Goal: Information Seeking & Learning: Learn about a topic

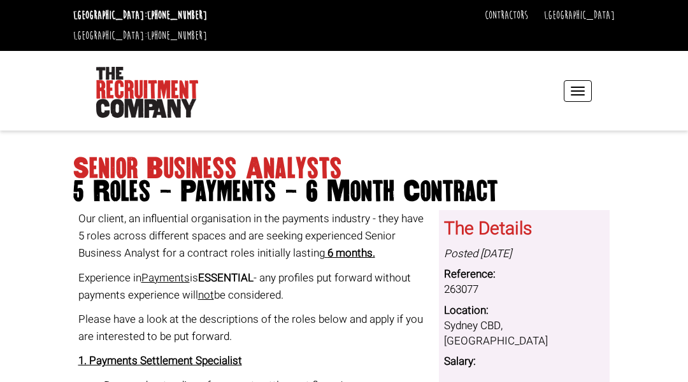
scroll to position [25, 0]
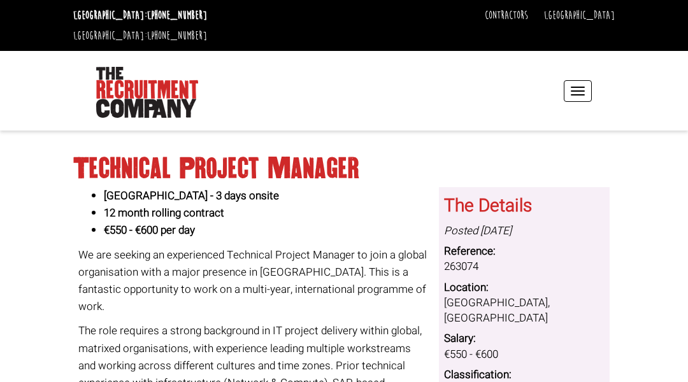
scroll to position [25, 0]
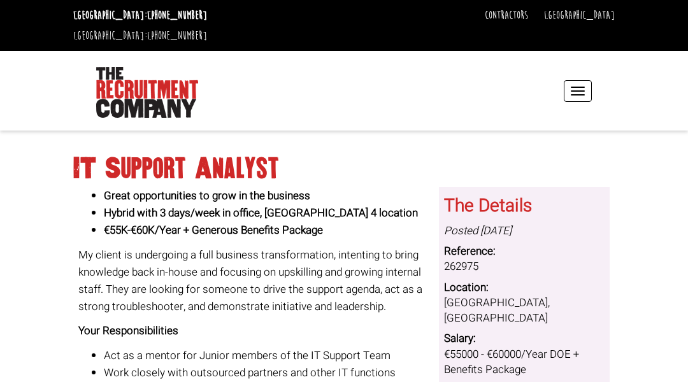
scroll to position [25, 0]
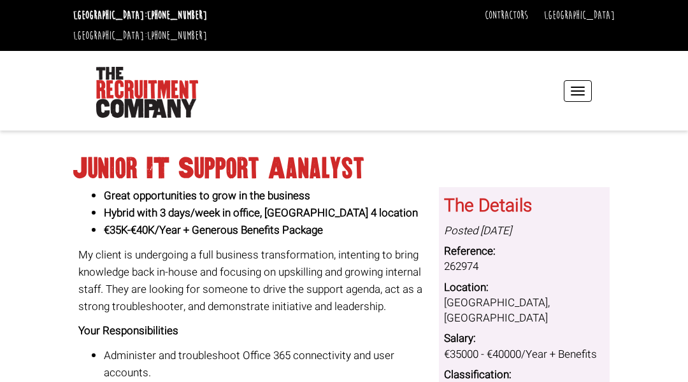
scroll to position [25, 0]
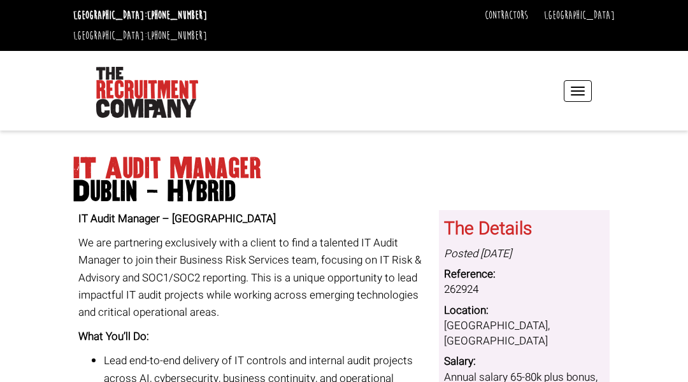
scroll to position [25, 0]
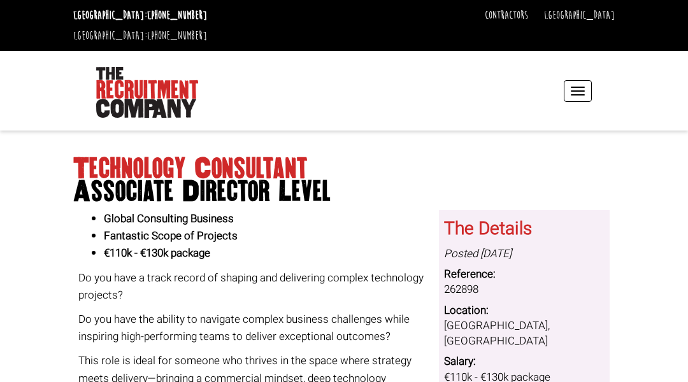
scroll to position [25, 0]
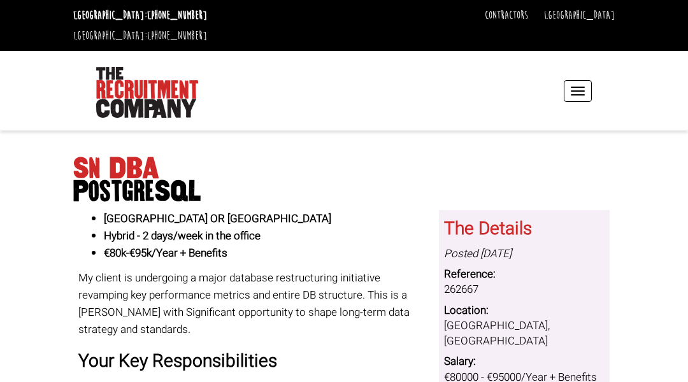
scroll to position [25, 0]
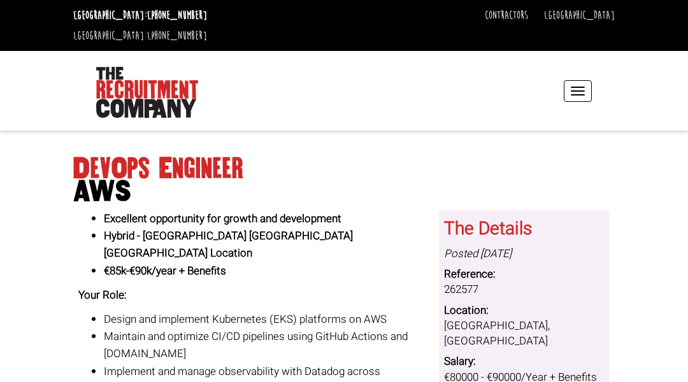
scroll to position [25, 0]
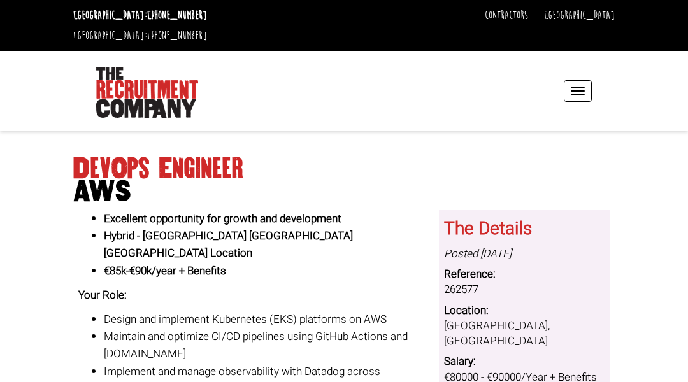
scroll to position [25, 0]
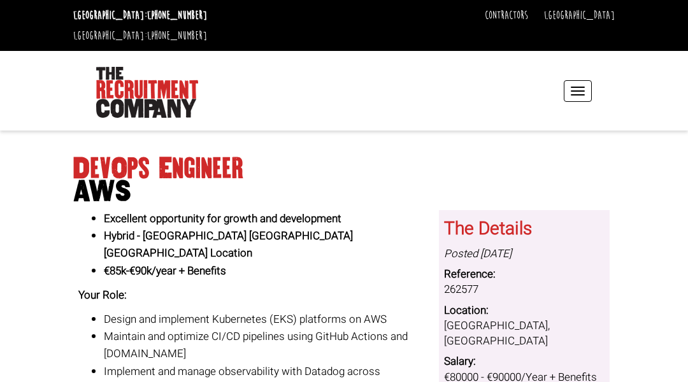
scroll to position [25, 0]
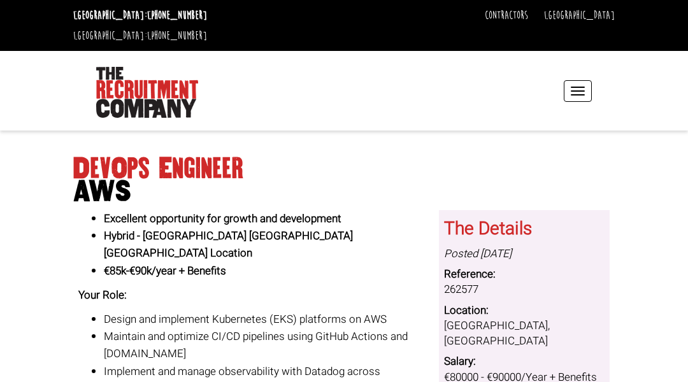
scroll to position [25, 0]
